Goal: Check status: Check status

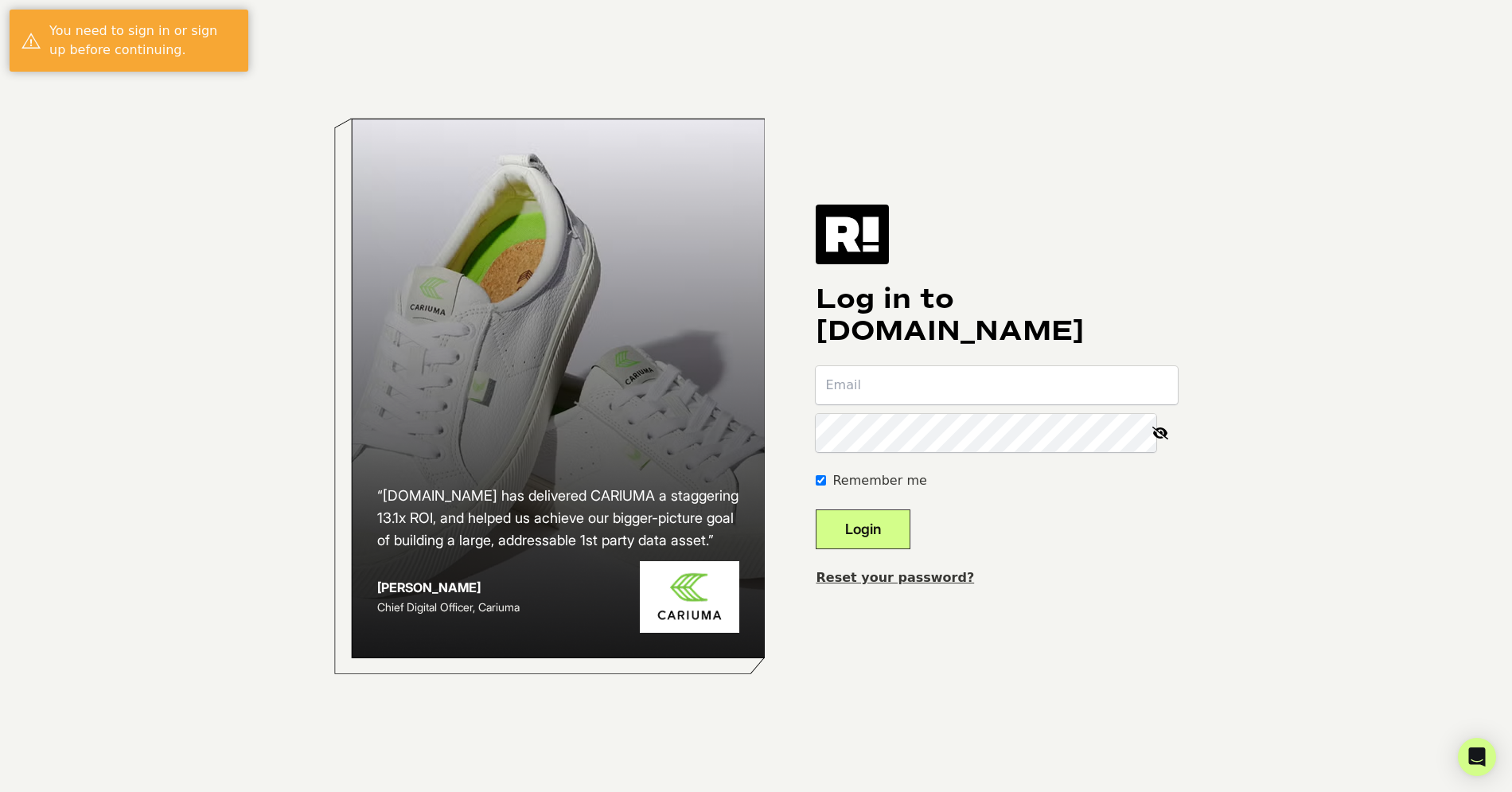
type input "taylor@getcanopy.co"
click at [880, 525] on button "Login" at bounding box center [863, 529] width 94 height 40
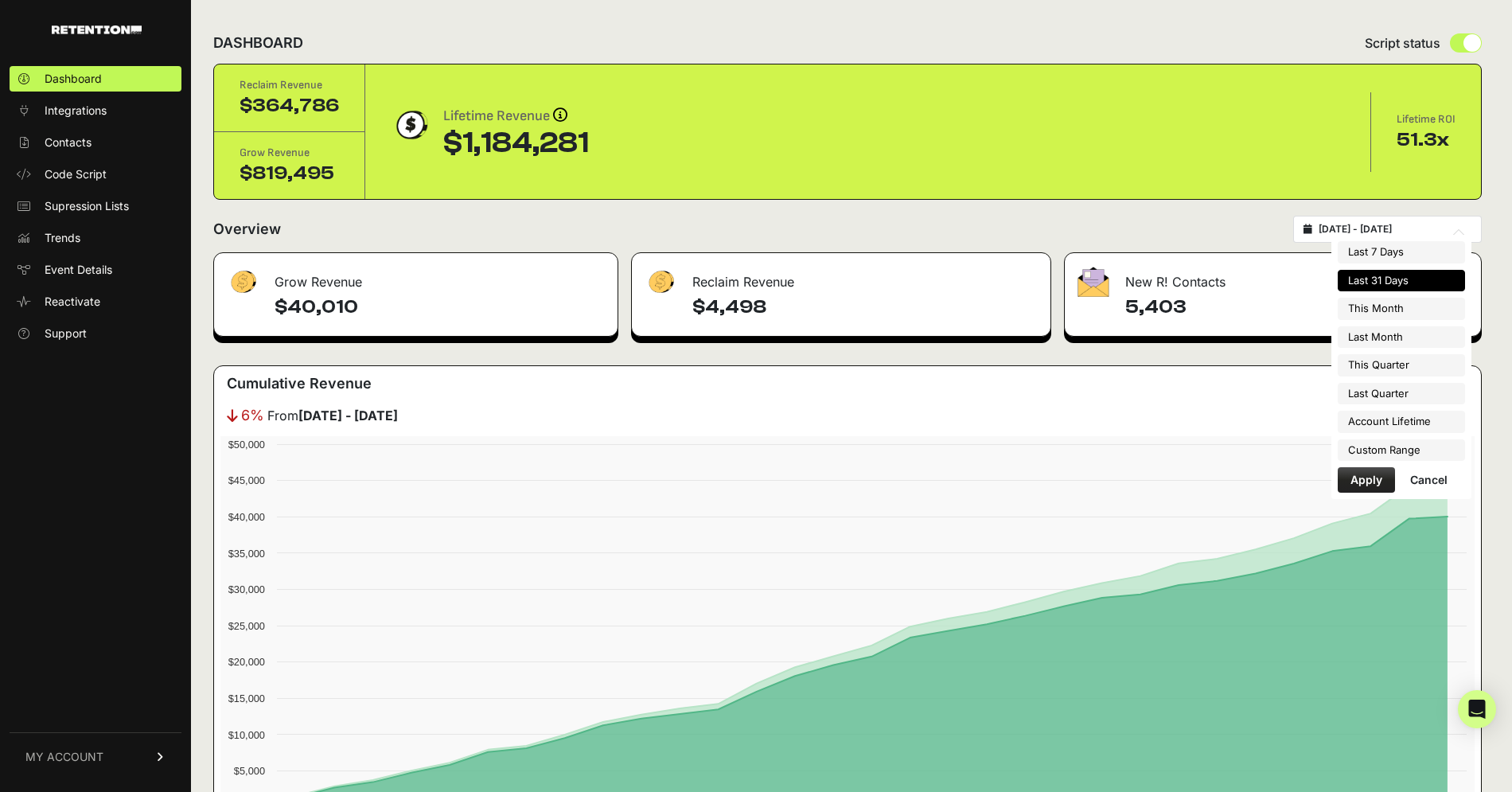
click at [1355, 233] on input "2025-08-03 - 2025-09-02" at bounding box center [1395, 229] width 153 height 13
click at [1382, 445] on li "Custom Range" at bounding box center [1401, 450] width 127 height 22
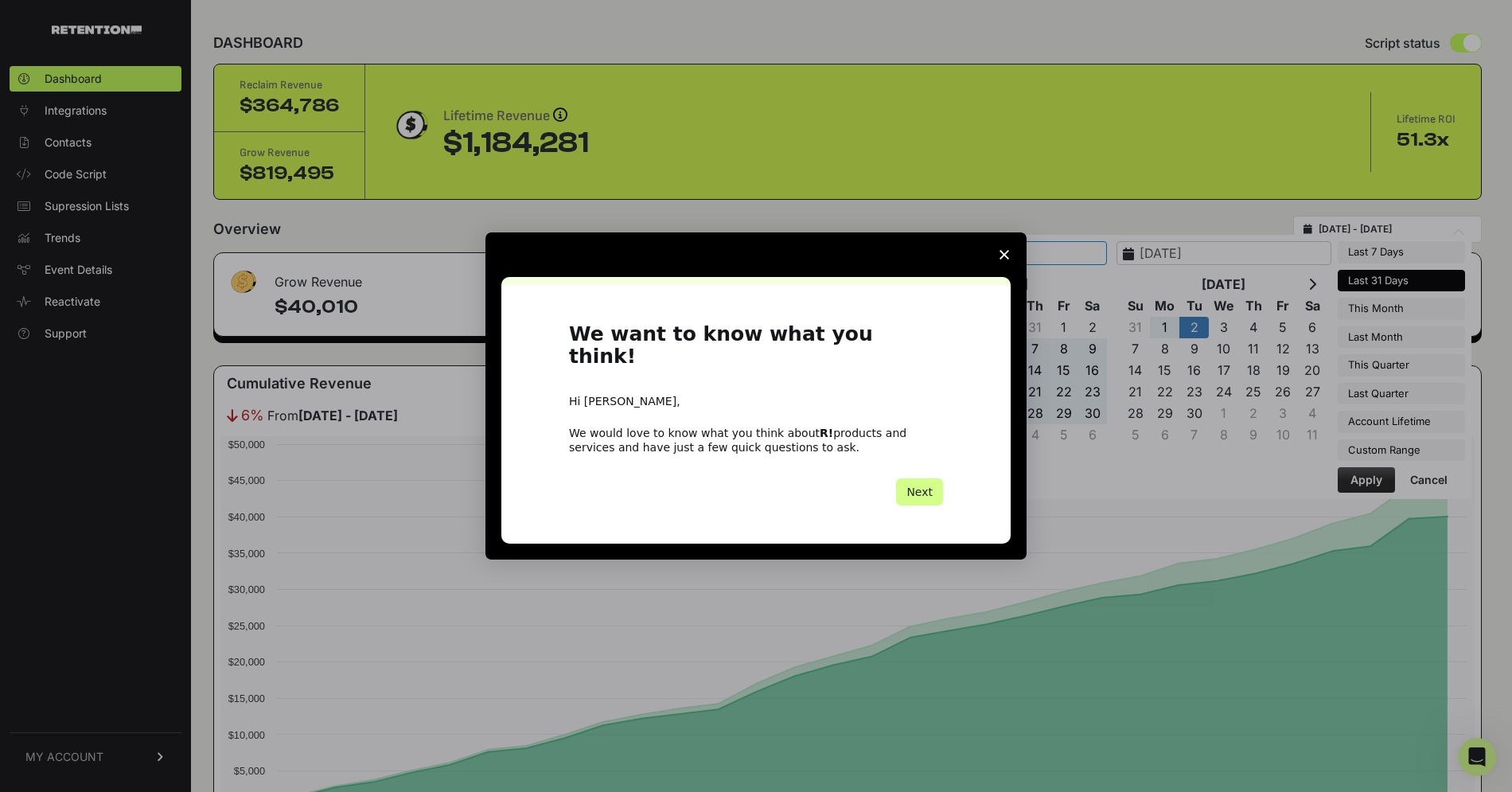
click at [1004, 260] on icon "Close survey" at bounding box center [1004, 254] width 9 height 9
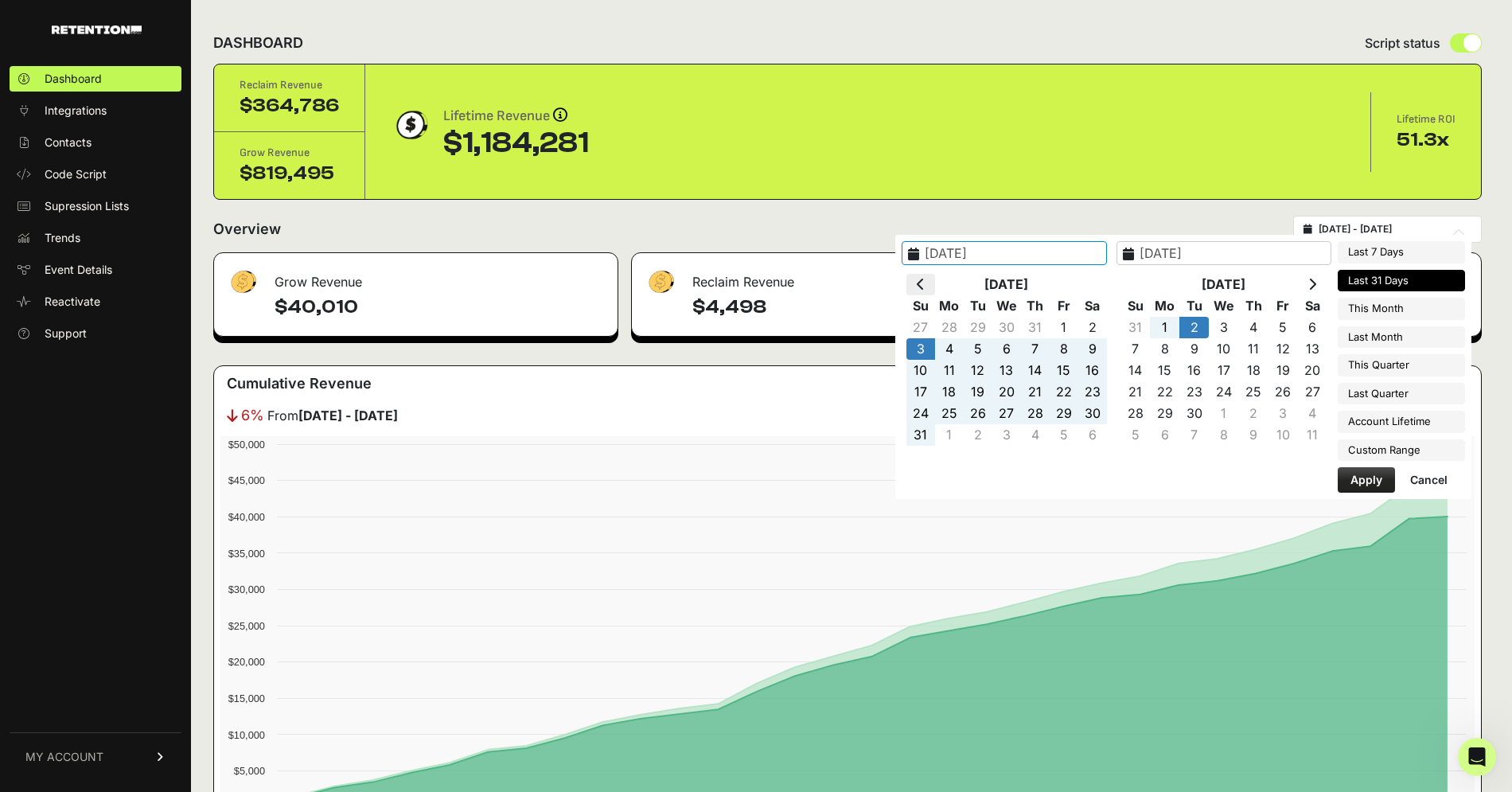
click at [925, 287] on icon at bounding box center [920, 283] width 8 height 13
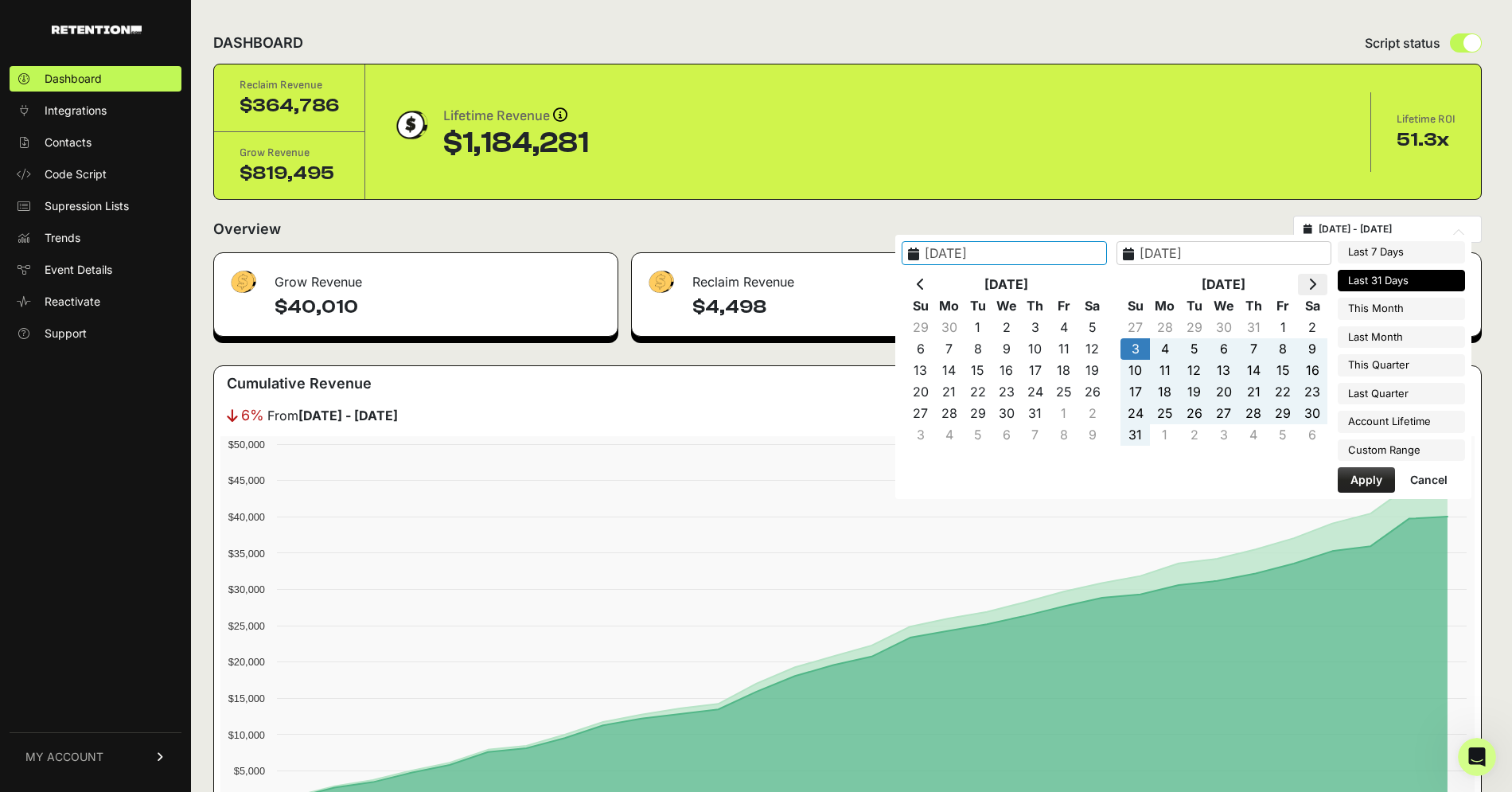
click at [1316, 280] on icon at bounding box center [1311, 283] width 8 height 13
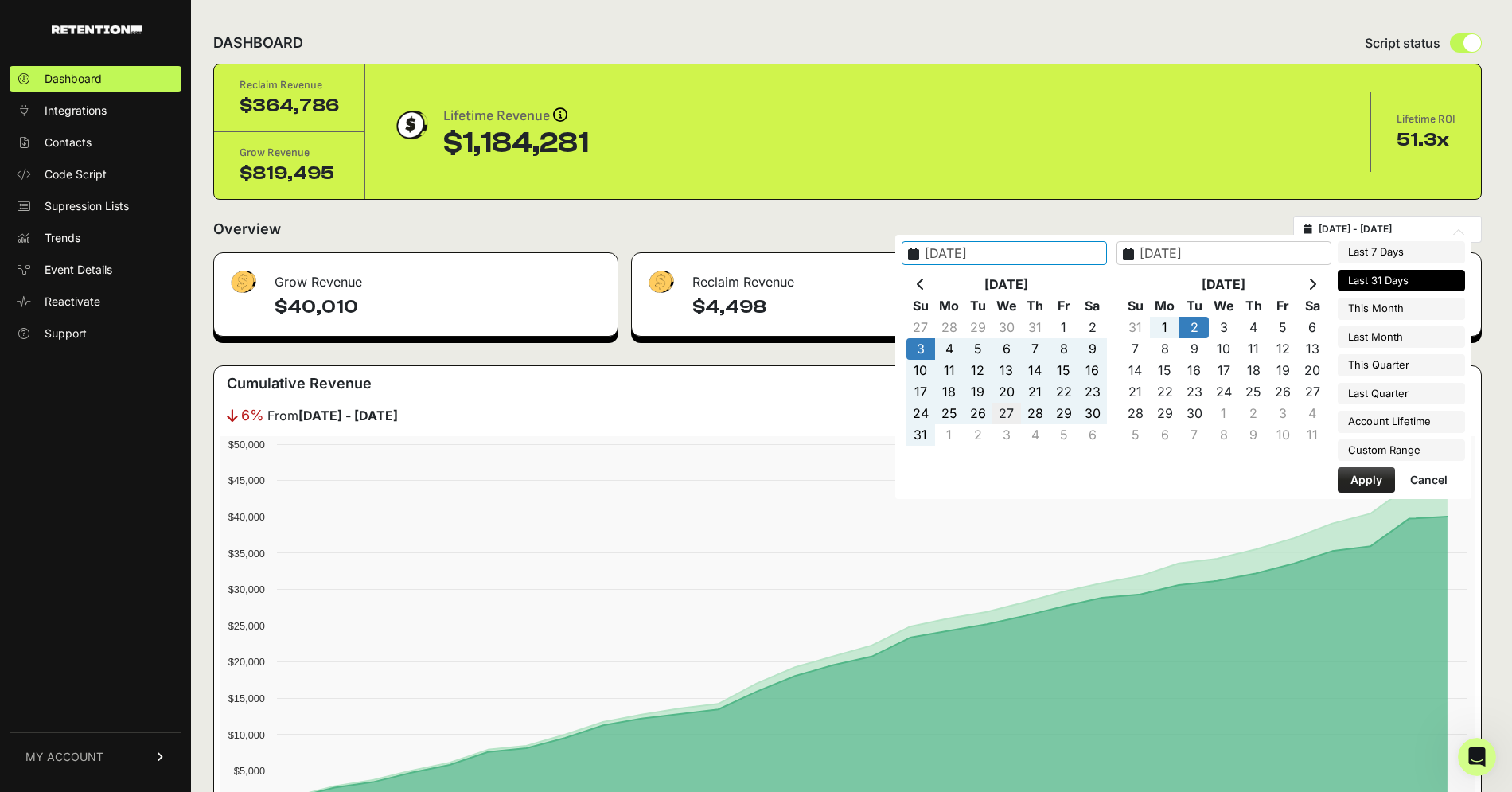
type input "[DATE]"
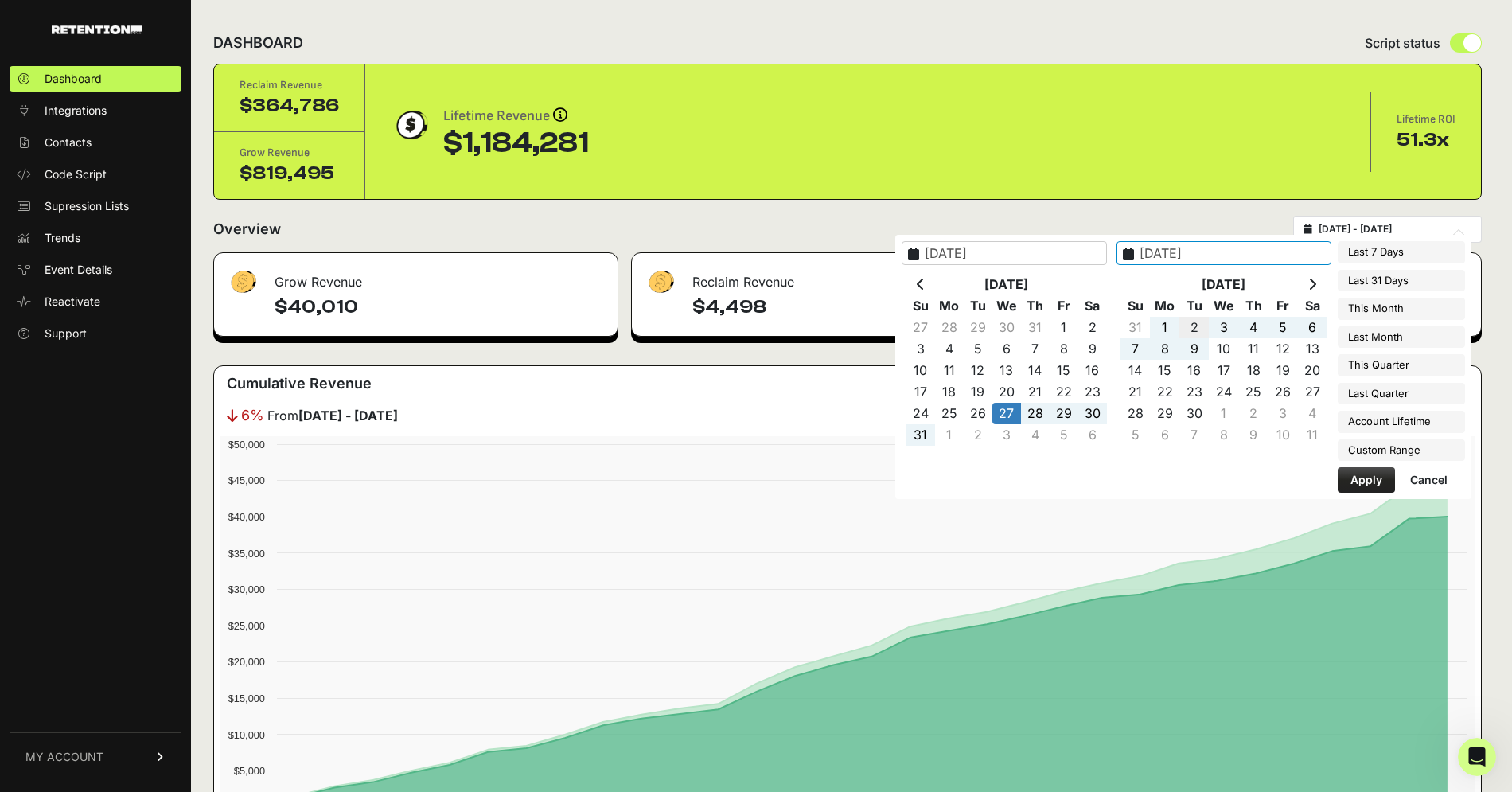
type input "[DATE]"
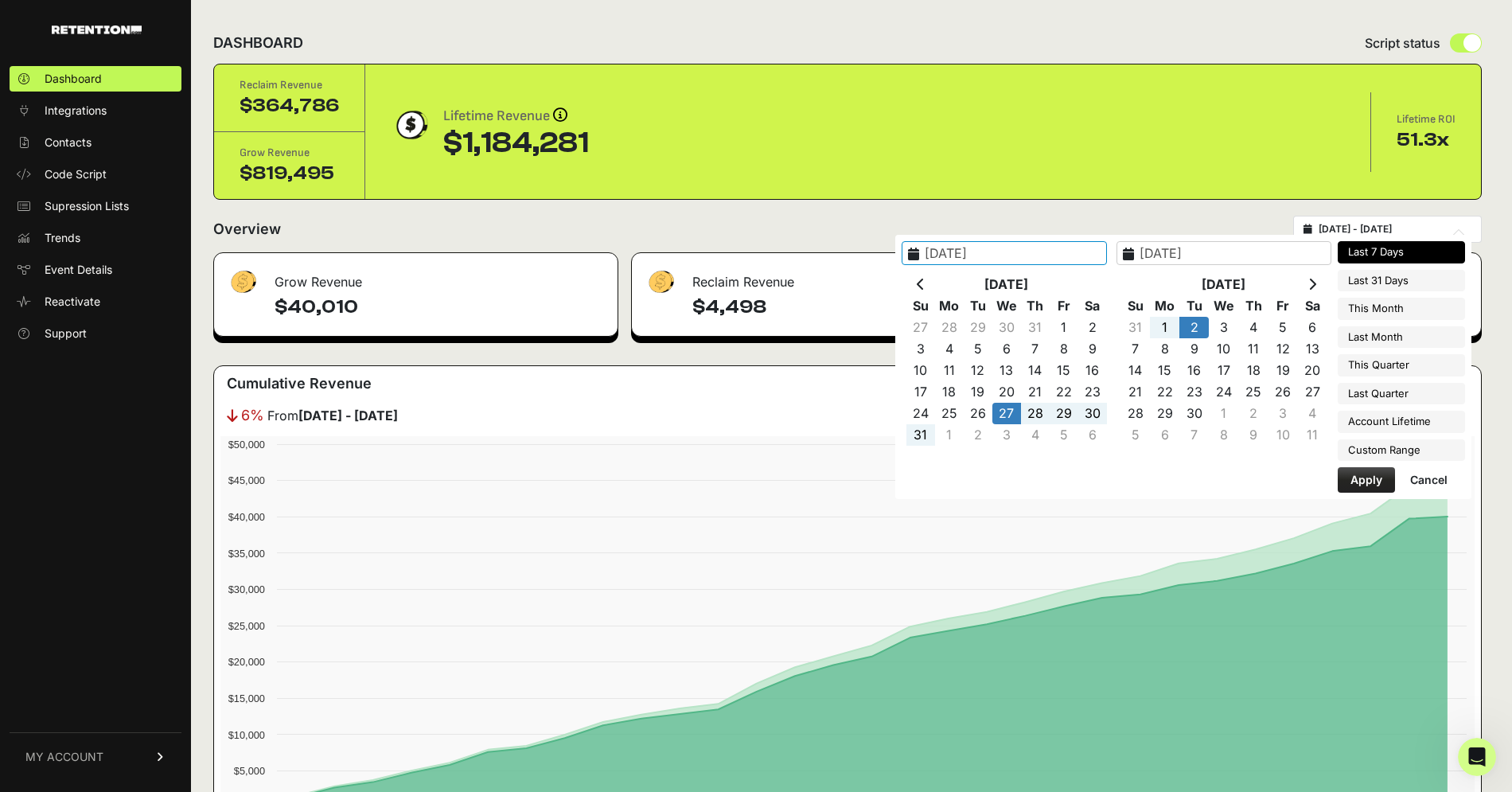
type input "[DATE]"
click at [1364, 473] on button "Apply" at bounding box center [1366, 480] width 57 height 25
type input "[DATE] - [DATE]"
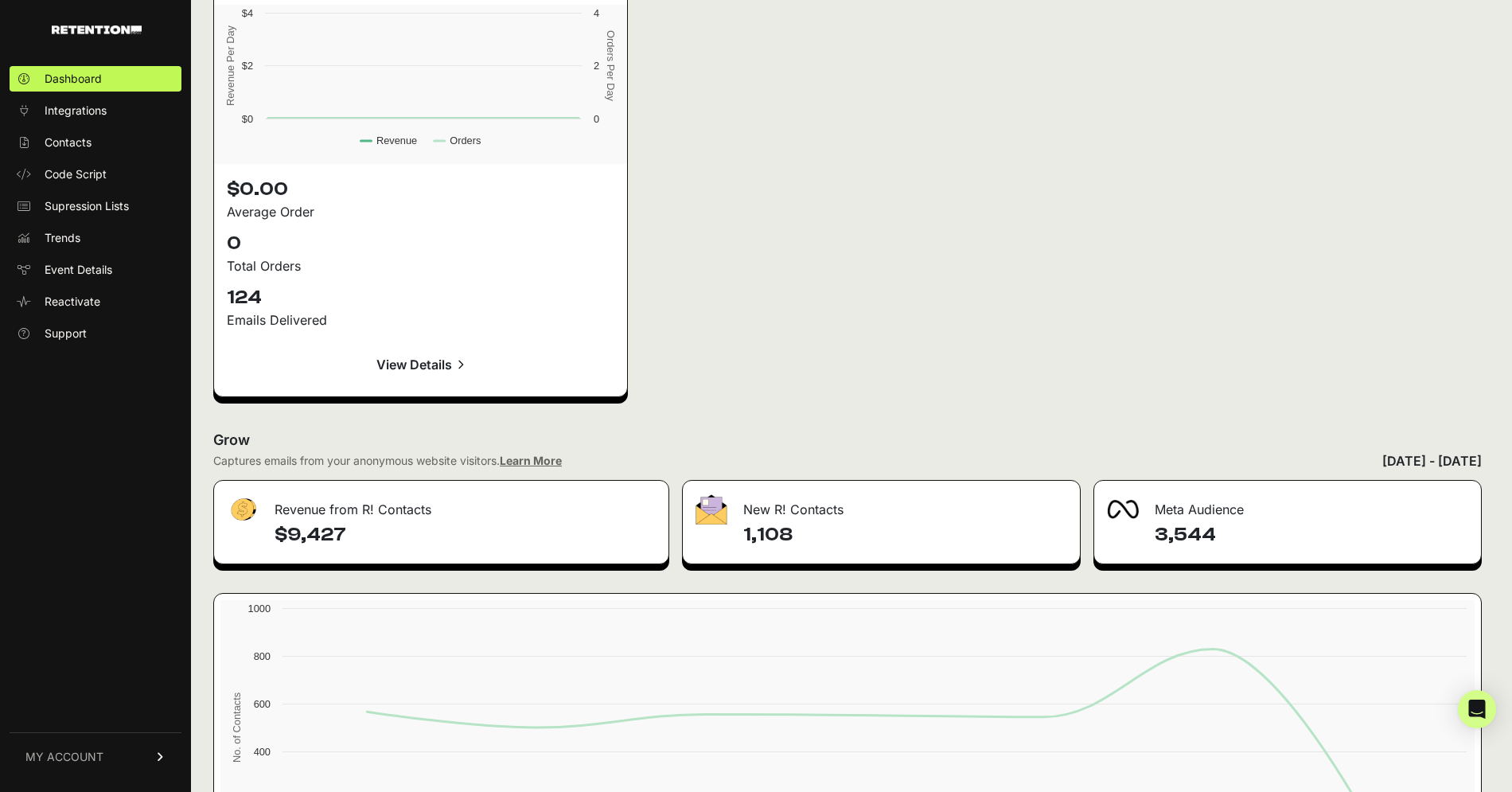
scroll to position [2191, 0]
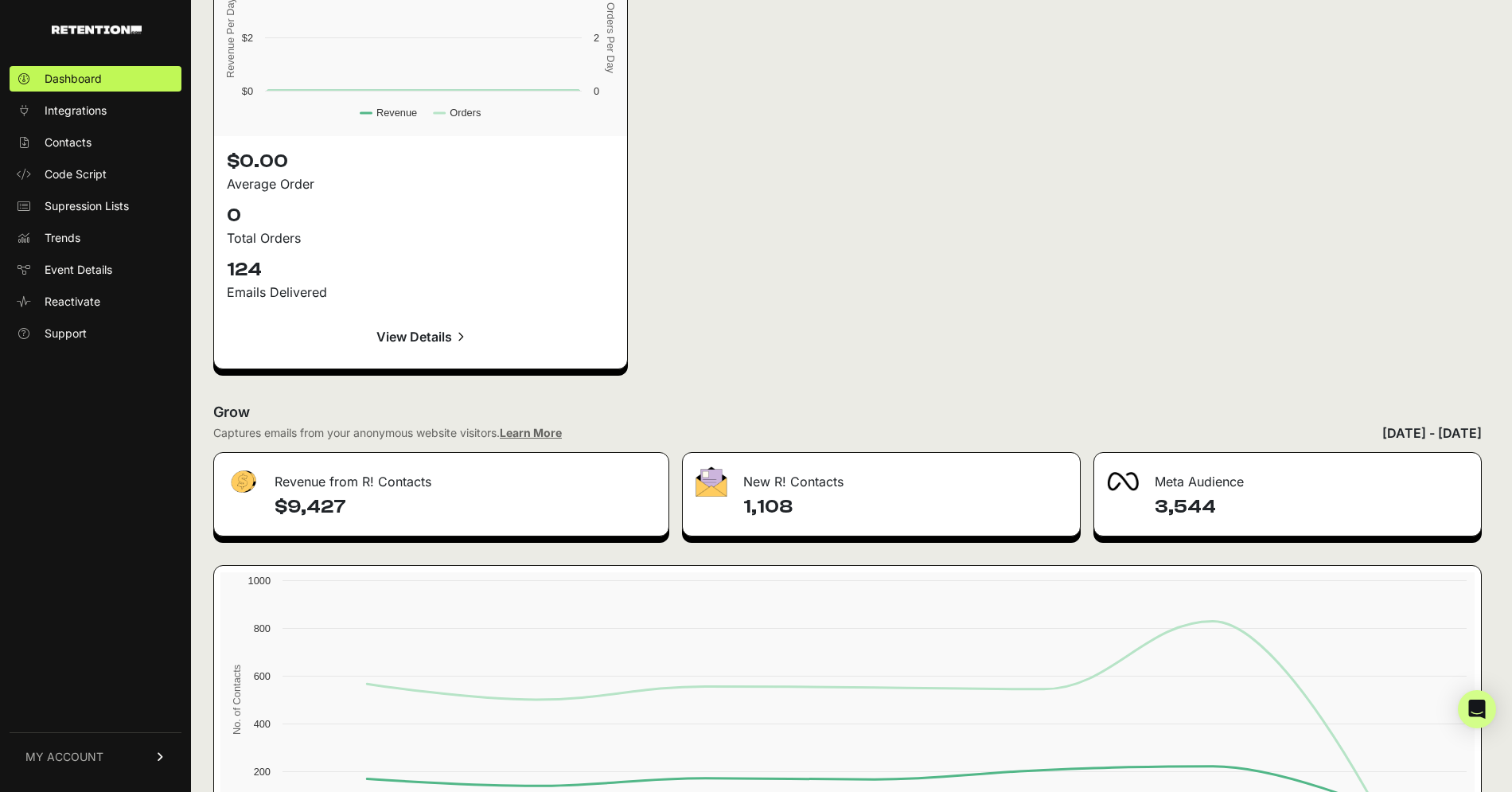
drag, startPoint x: 745, startPoint y: 503, endPoint x: 790, endPoint y: 503, distance: 45.0
click at [790, 503] on h4 "1,108" at bounding box center [905, 507] width 325 height 25
copy h4 "1,108"
drag, startPoint x: 277, startPoint y: 498, endPoint x: 360, endPoint y: 498, distance: 83.0
click at [360, 498] on h4 "$9,427" at bounding box center [465, 507] width 381 height 25
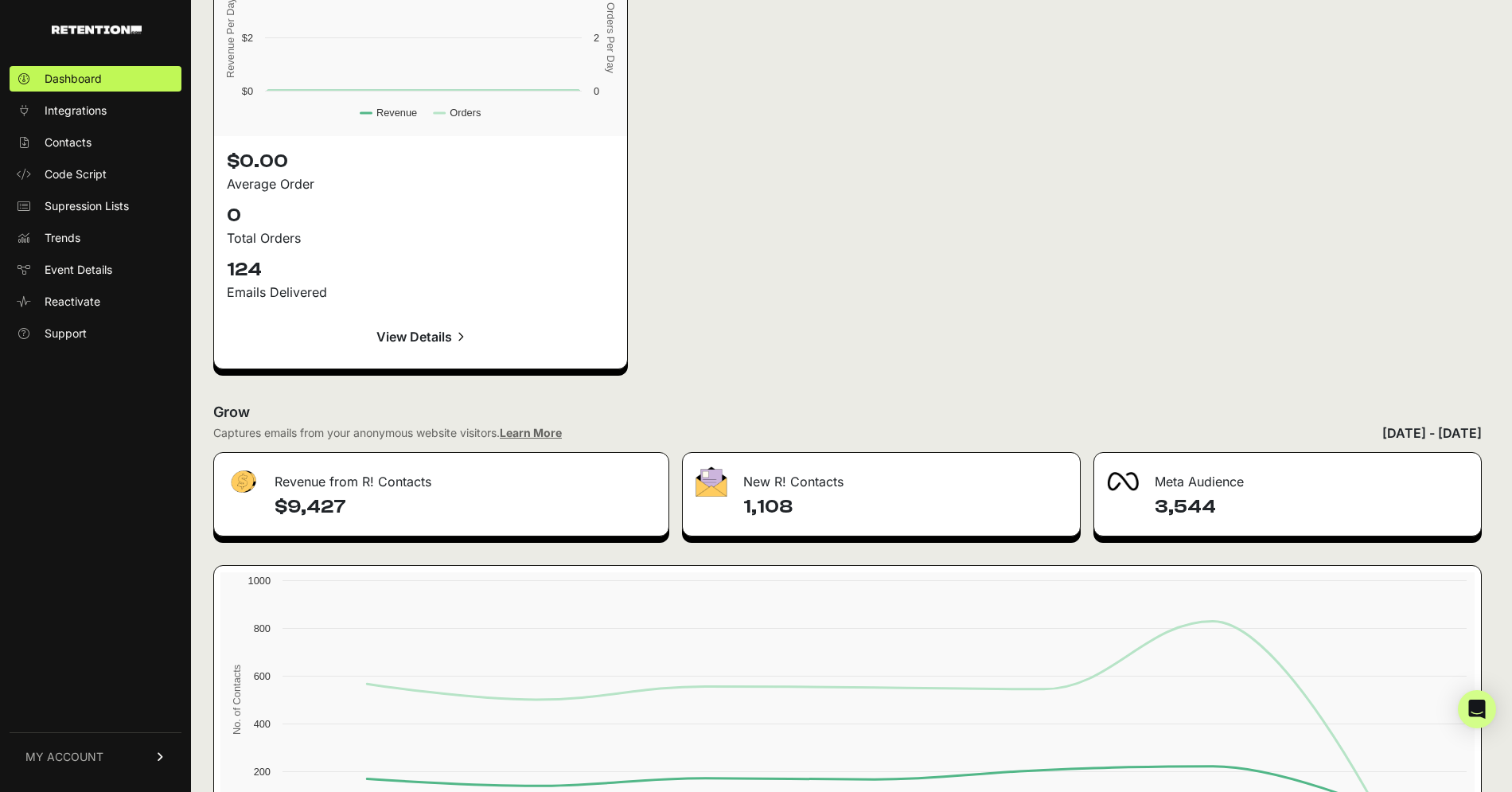
copy h4 "$9,427"
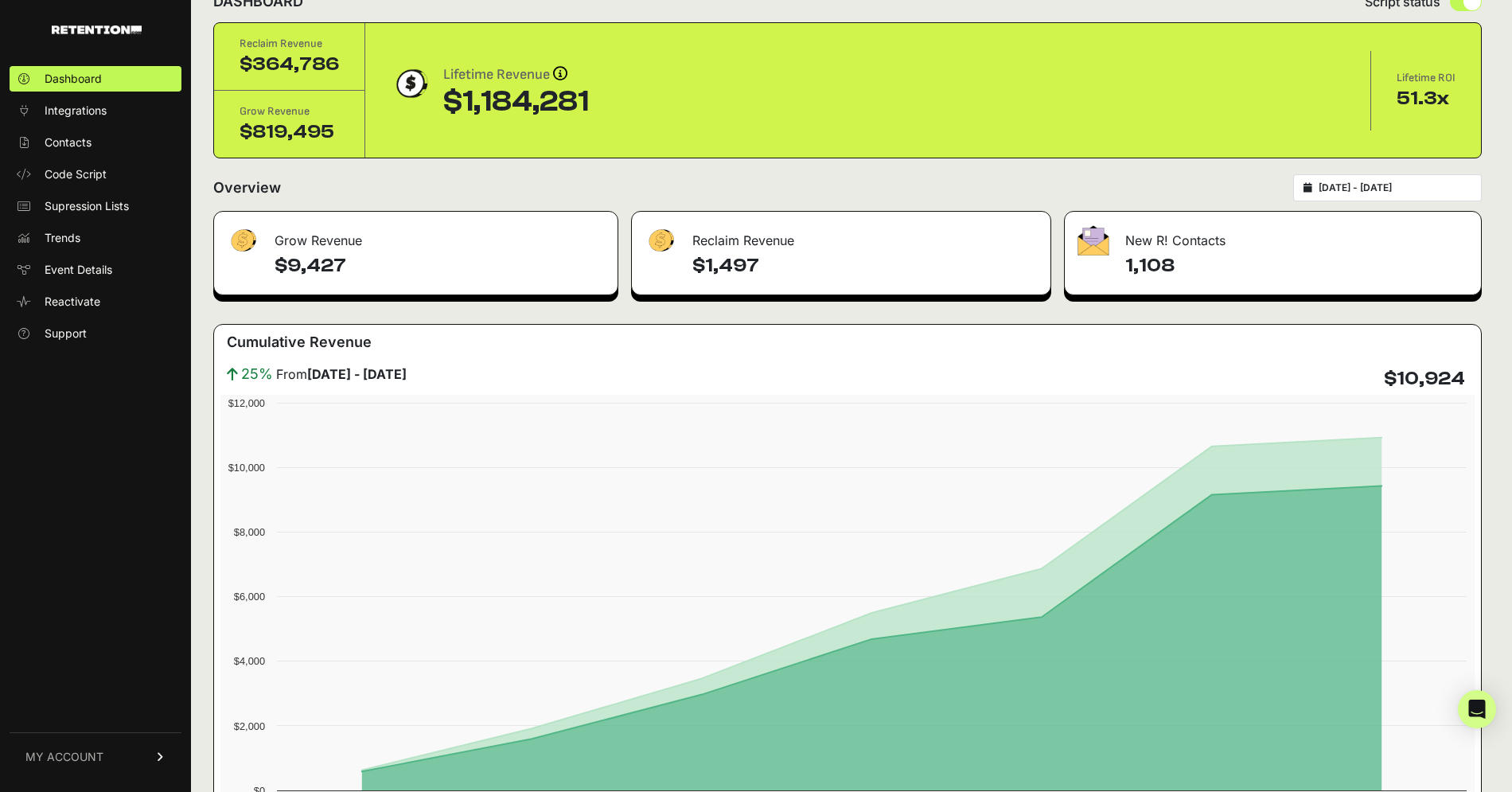
scroll to position [0, 0]
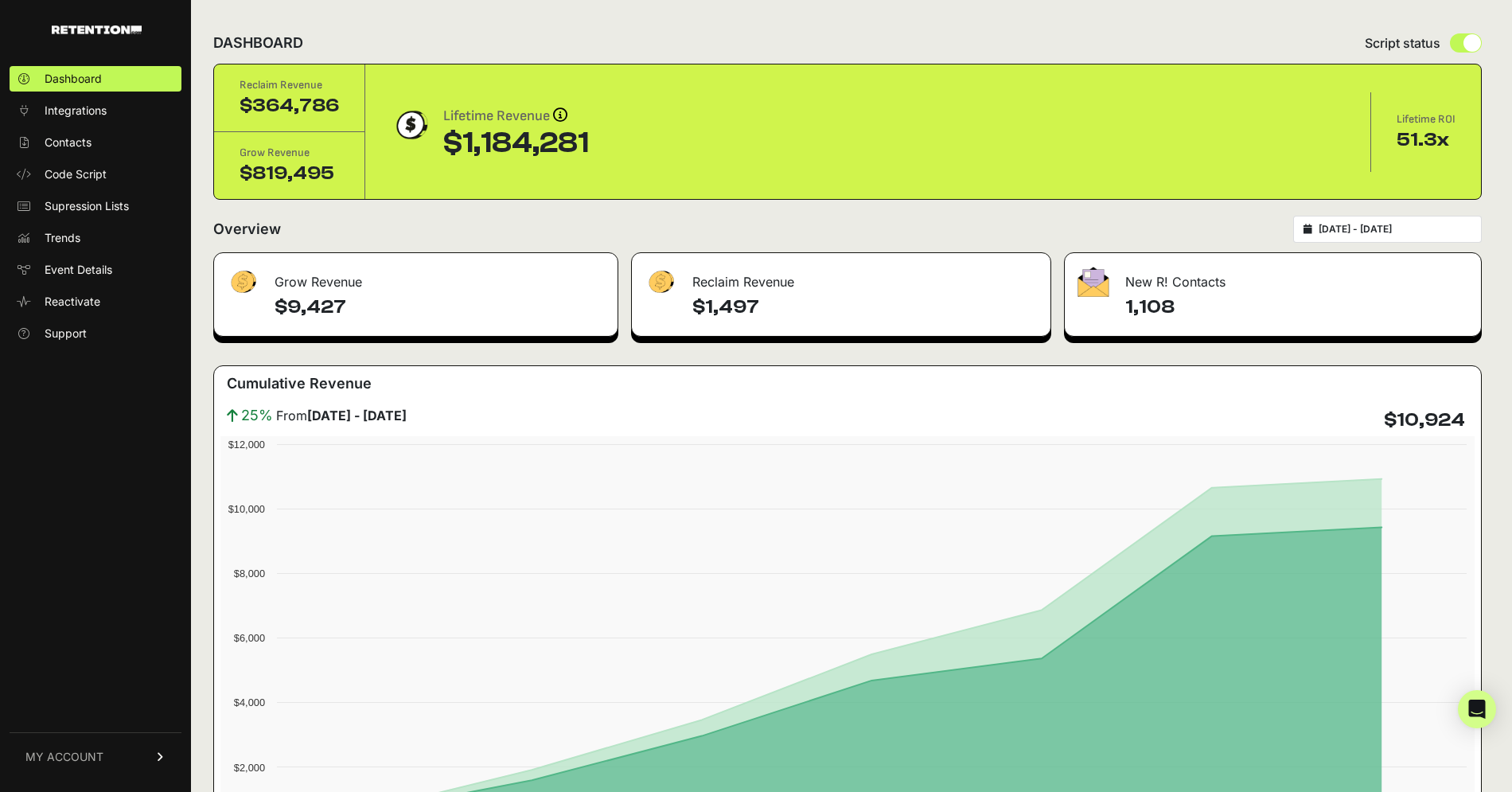
click at [1330, 234] on div "[DATE] - [DATE]" at bounding box center [1387, 229] width 189 height 27
click at [1312, 229] on icon at bounding box center [1308, 229] width 8 height 9
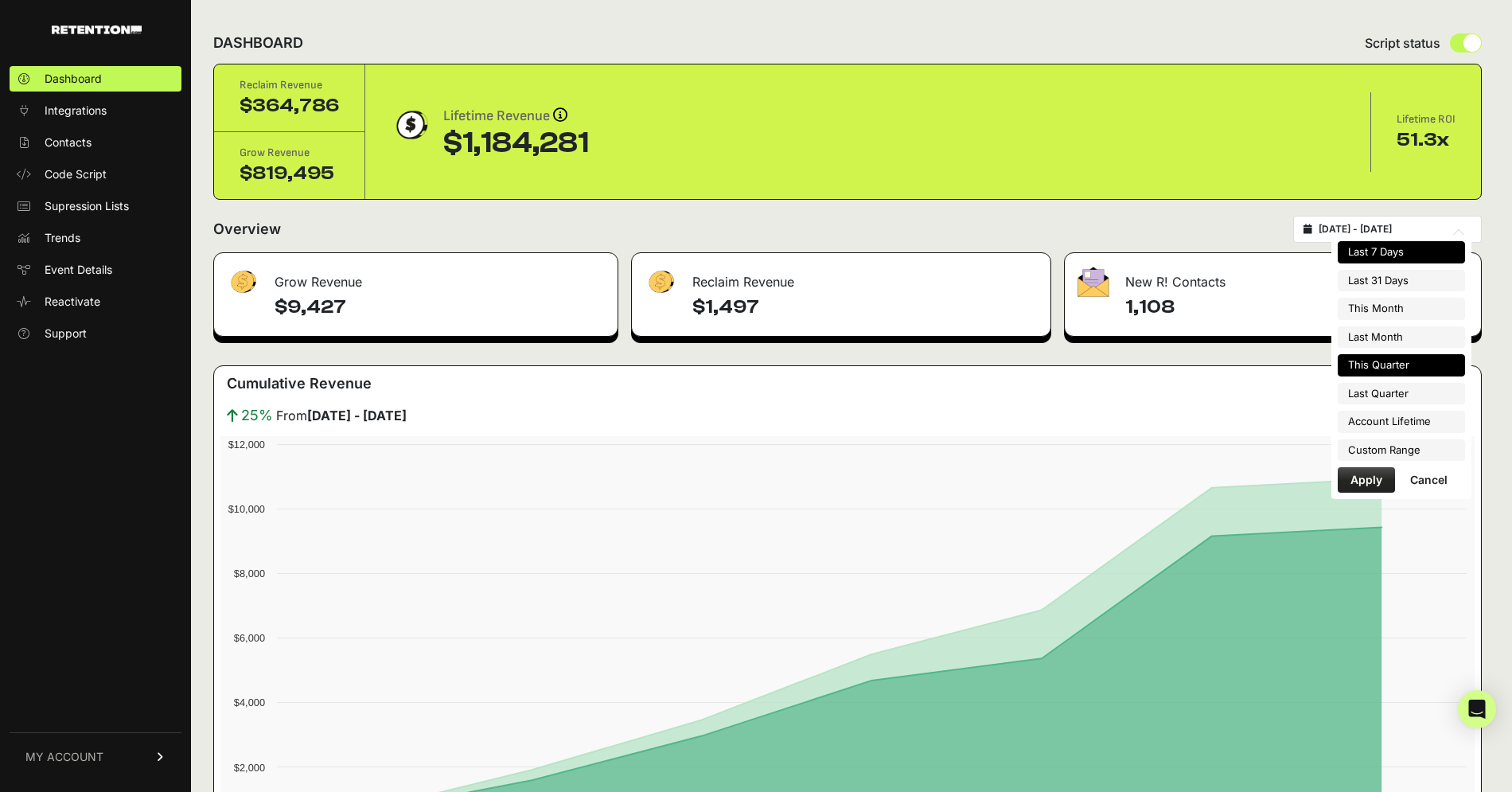
click at [1358, 357] on li "This Quarter" at bounding box center [1401, 365] width 127 height 22
type input "2025-07-01 - 2025-09-30"
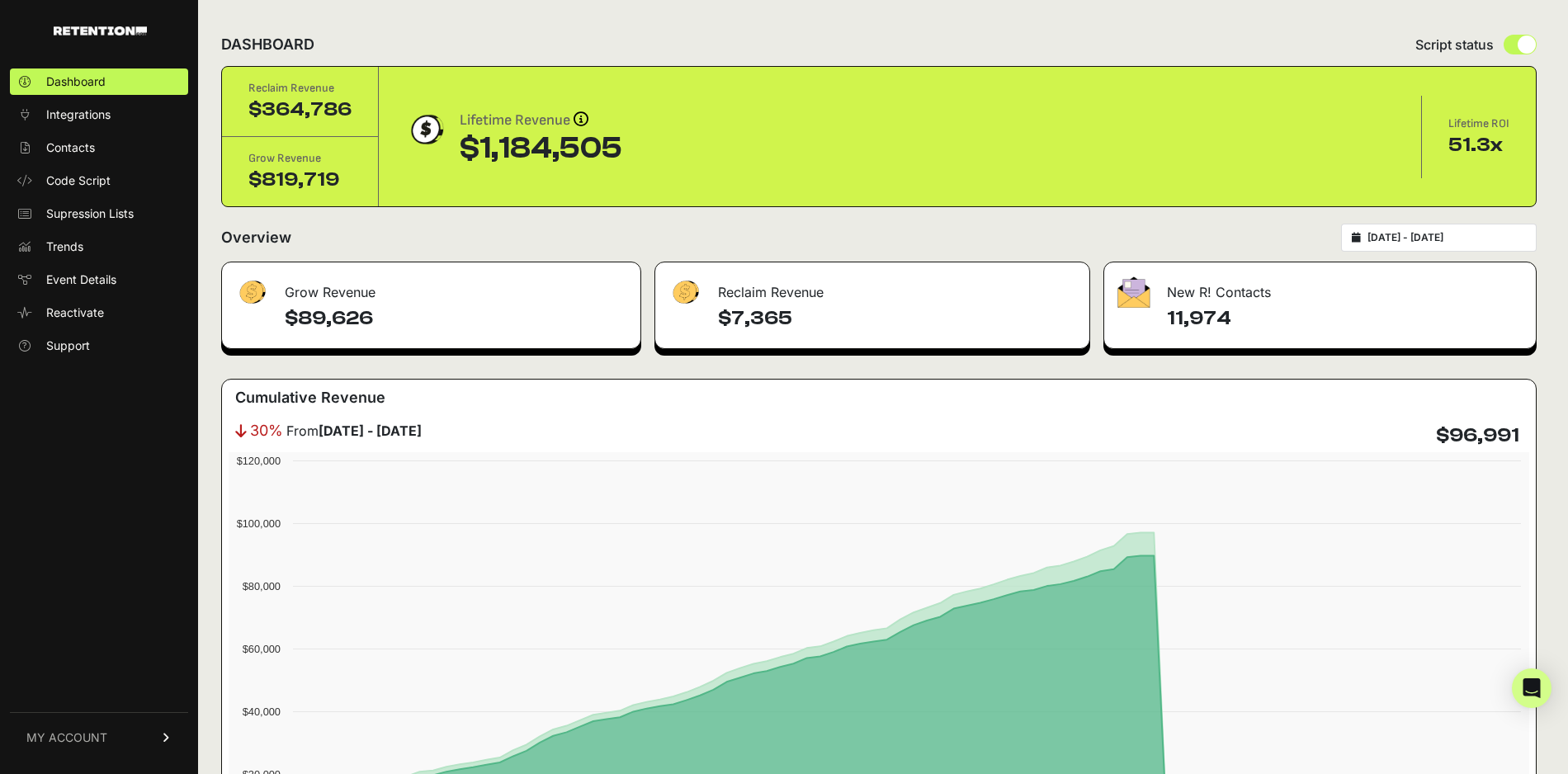
click at [1361, 239] on icon at bounding box center [1356, 237] width 9 height 10
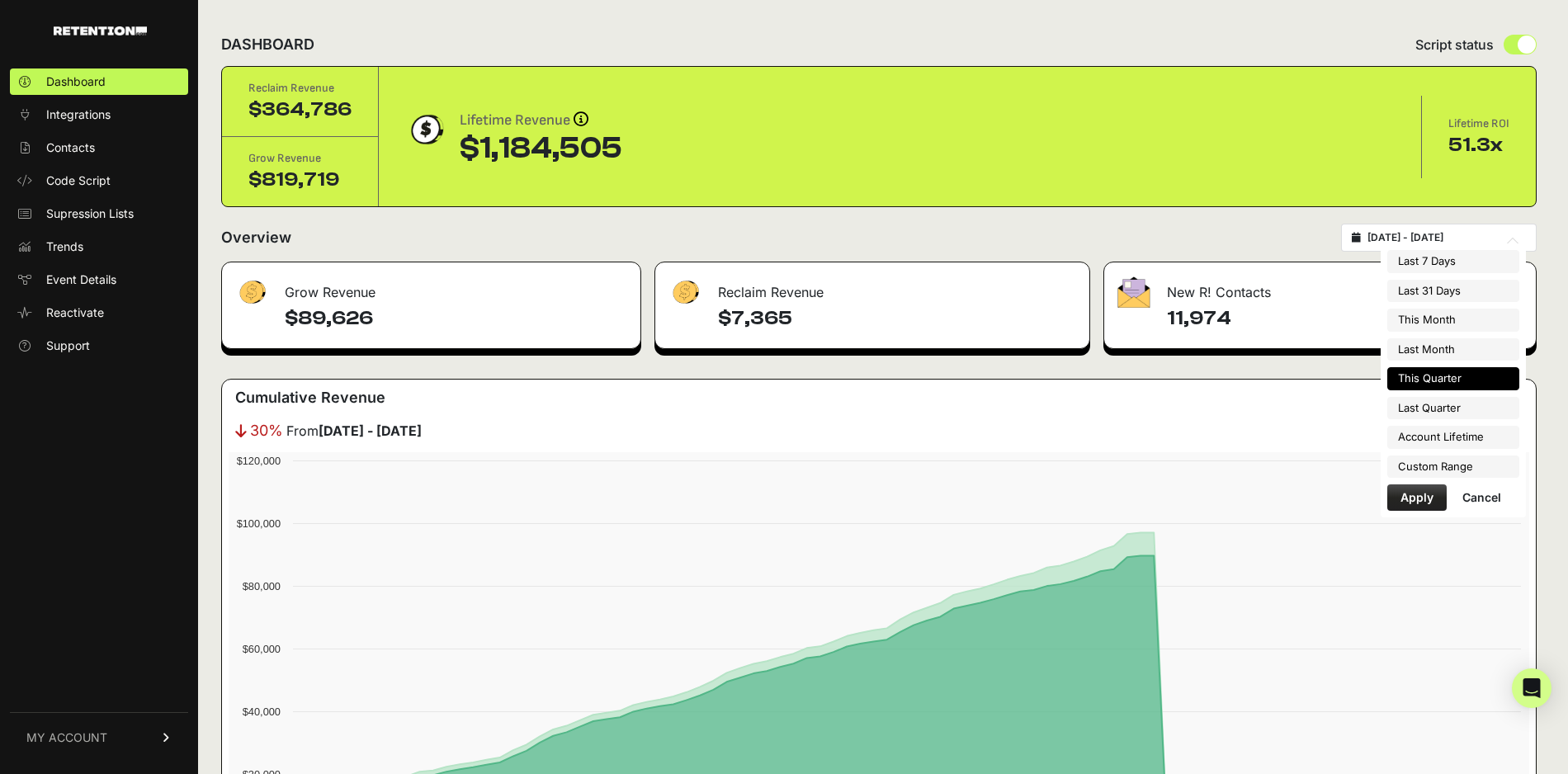
click at [1271, 233] on div "Overview [DATE] - [DATE]" at bounding box center [879, 238] width 1315 height 28
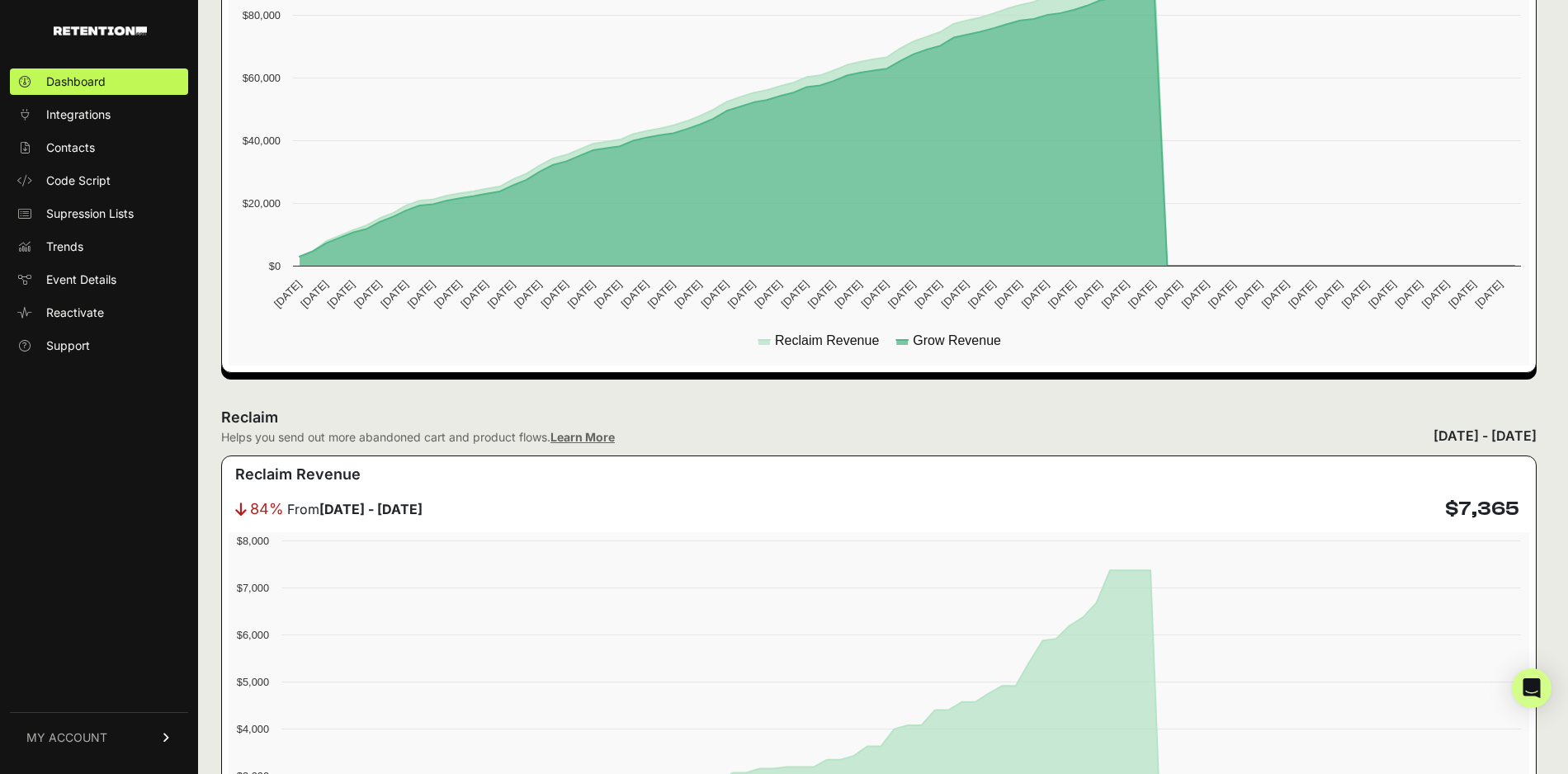
scroll to position [54, 0]
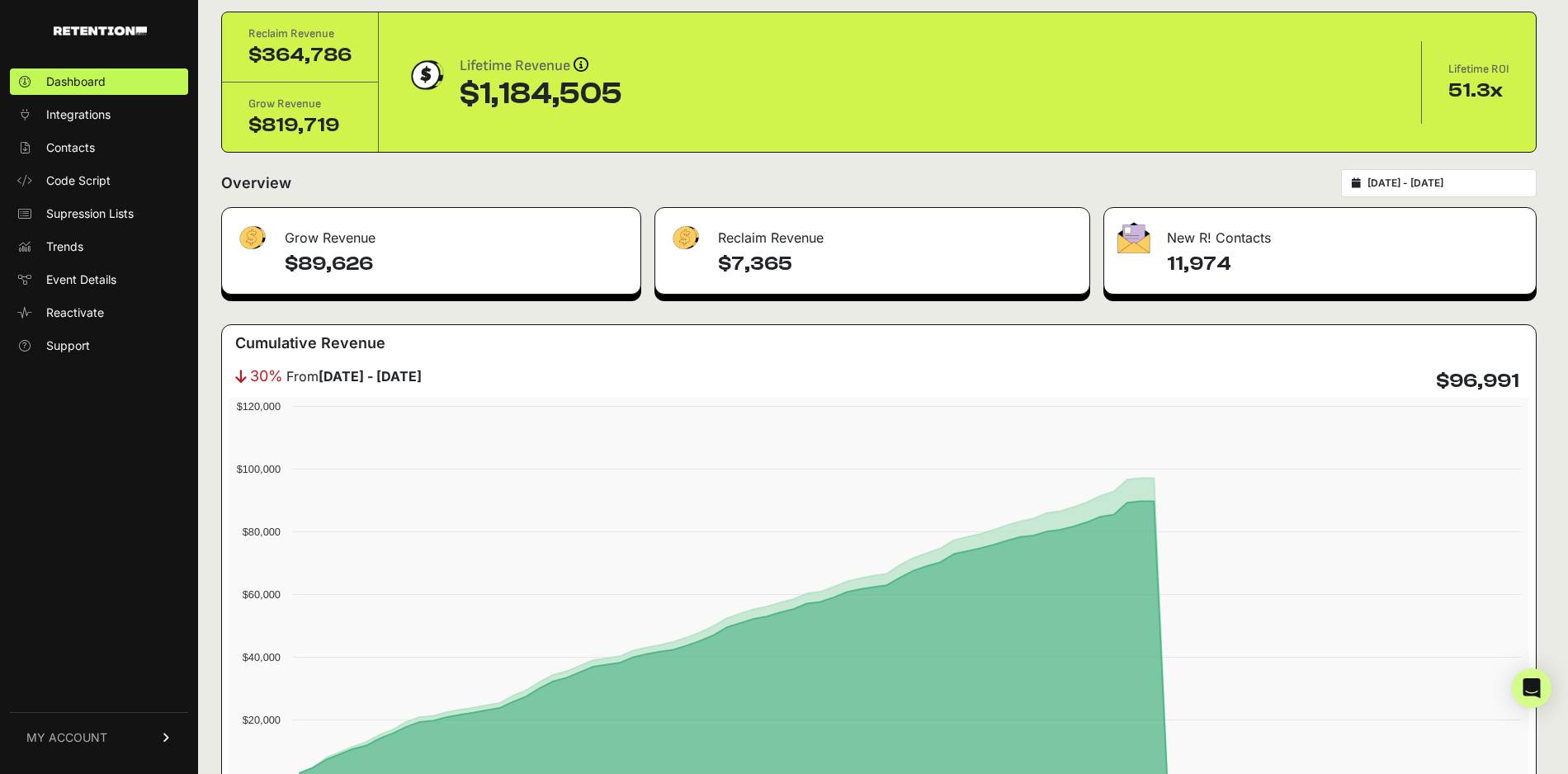
click at [1367, 192] on div "2025-07-01 - 2025-09-30" at bounding box center [1439, 183] width 196 height 28
click at [1361, 181] on icon at bounding box center [1356, 183] width 9 height 10
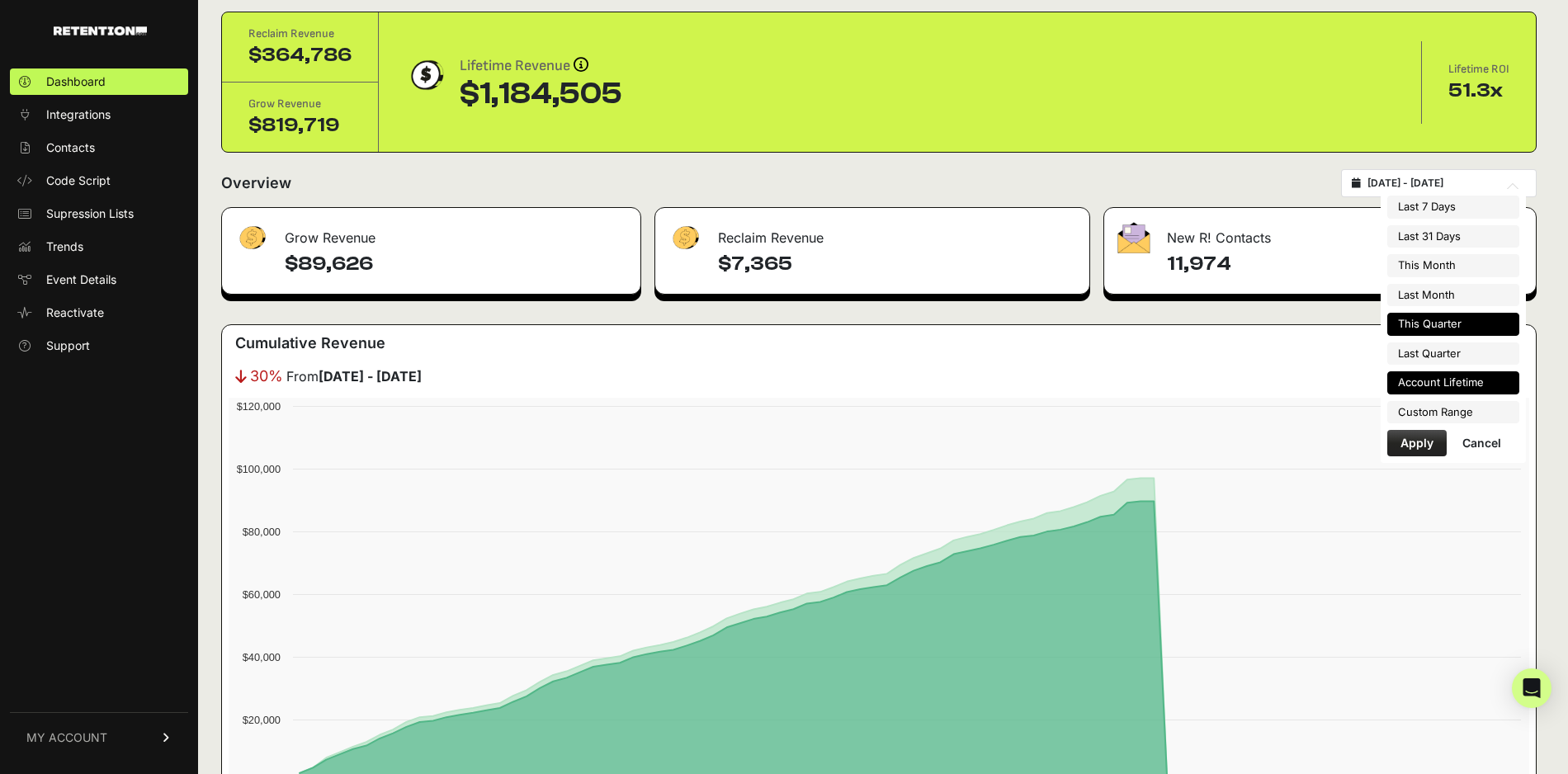
click at [1433, 375] on li "Account Lifetime" at bounding box center [1453, 383] width 132 height 23
type input "2023-11-10 - 2025-09-02"
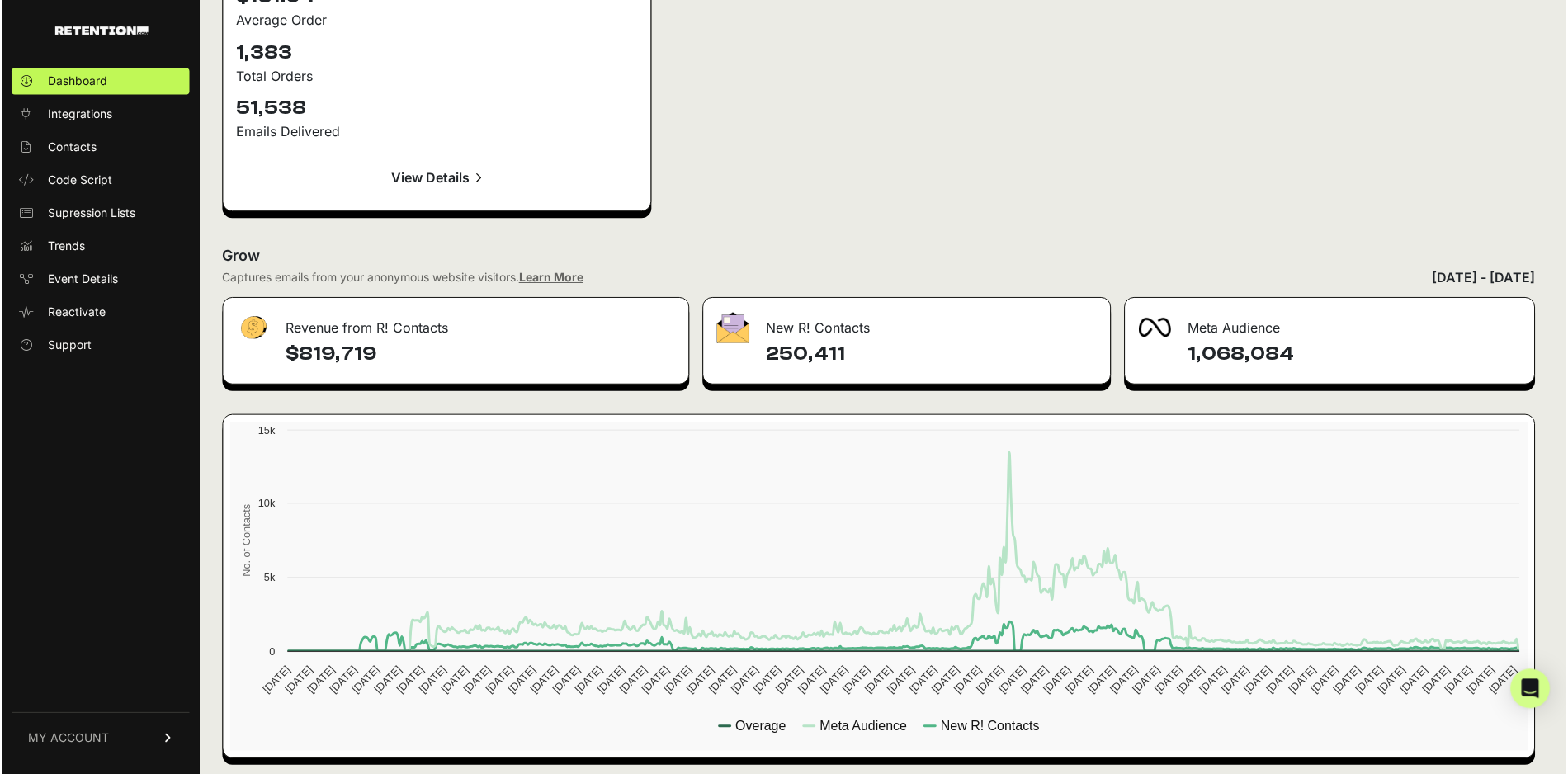
scroll to position [2438, 0]
